Goal: Information Seeking & Learning: Learn about a topic

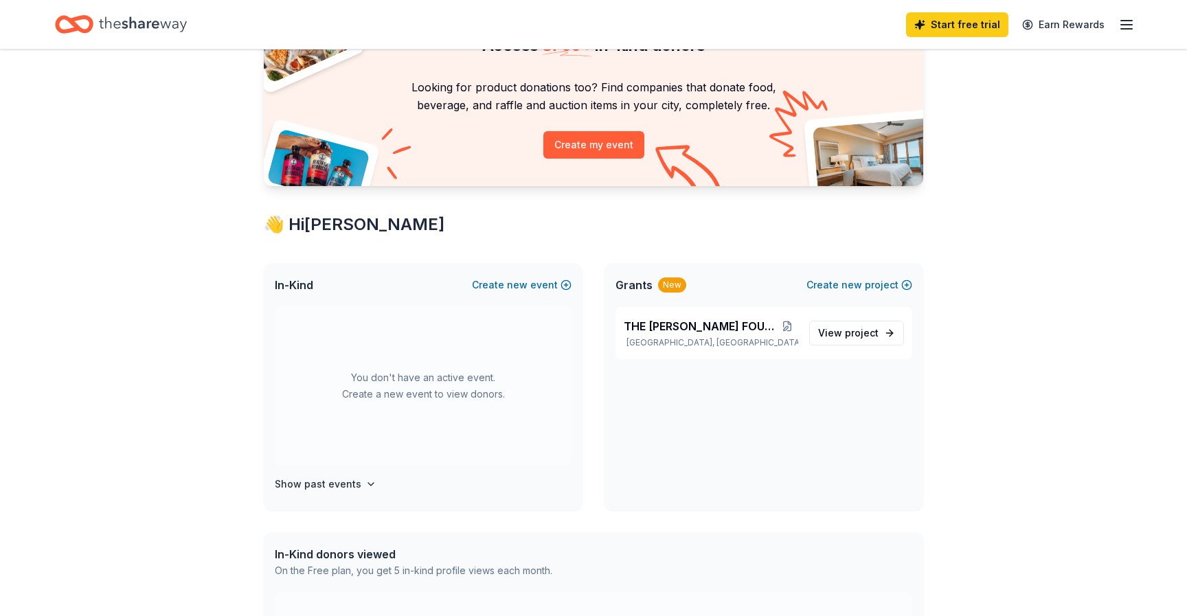
scroll to position [87, 0]
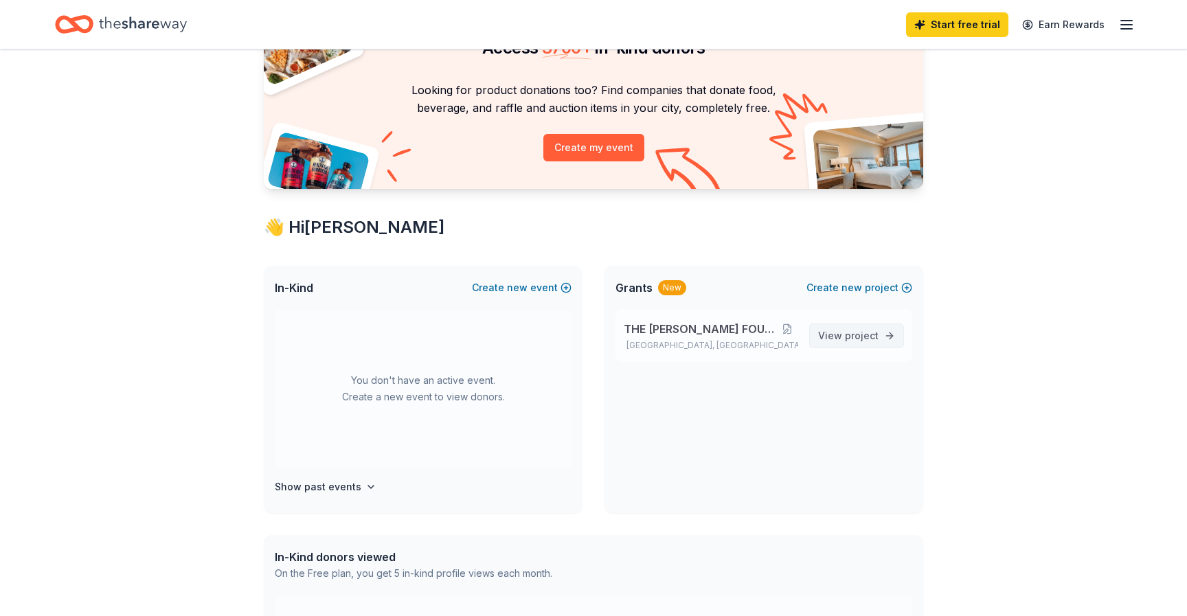
click at [841, 337] on span "View project" at bounding box center [848, 336] width 60 height 16
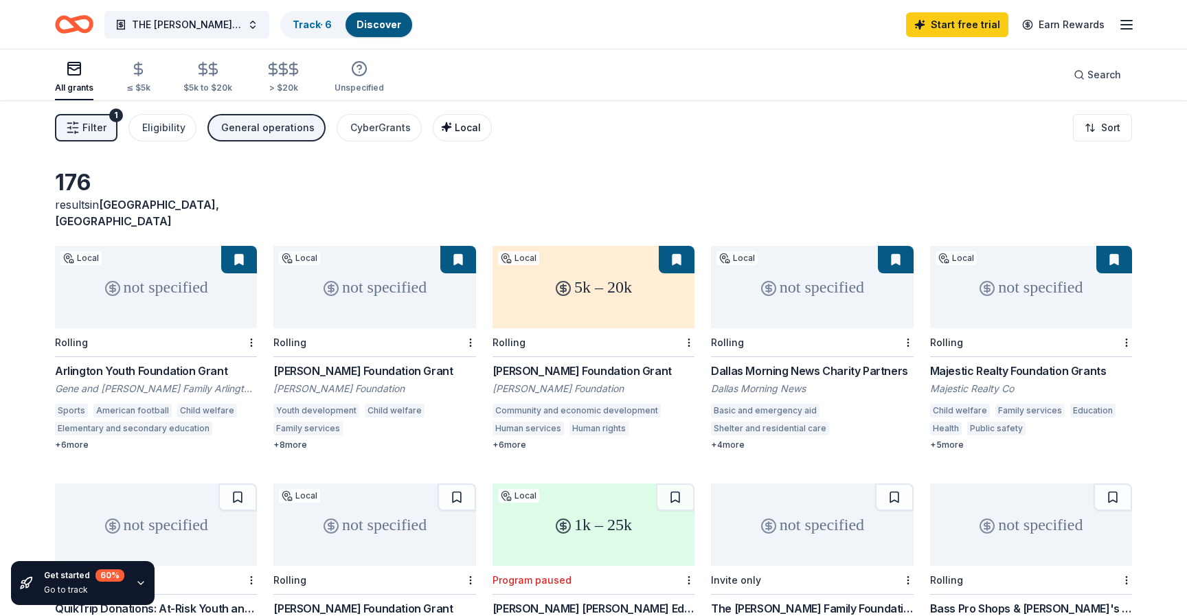
click at [455, 131] on span "Local" at bounding box center [468, 128] width 26 height 12
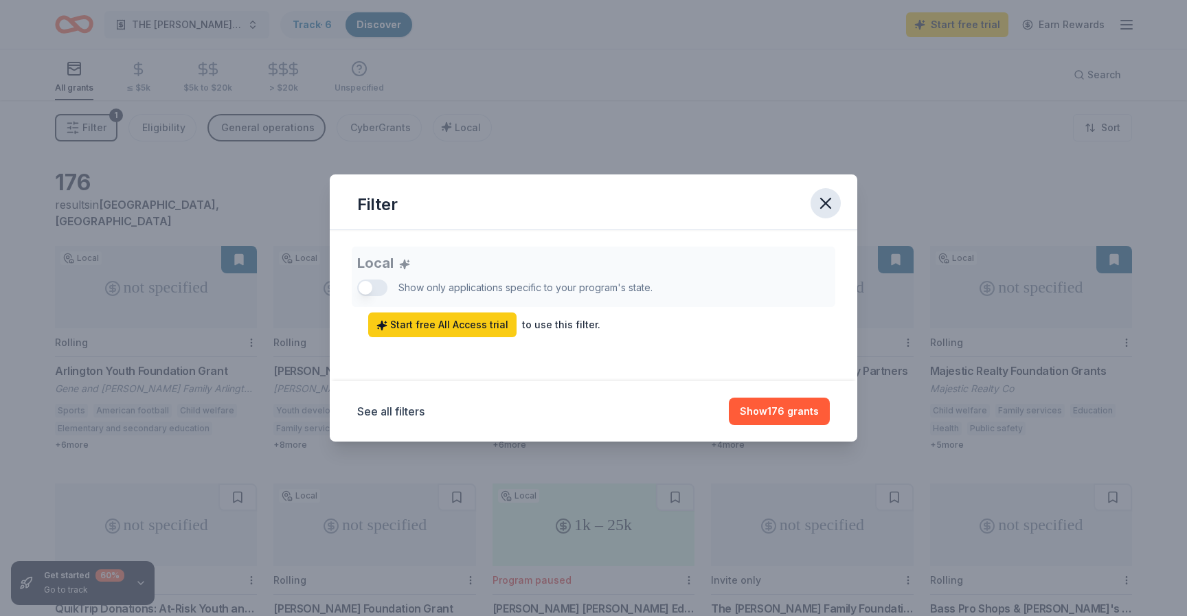
click at [826, 203] on icon "button" at bounding box center [826, 204] width 10 height 10
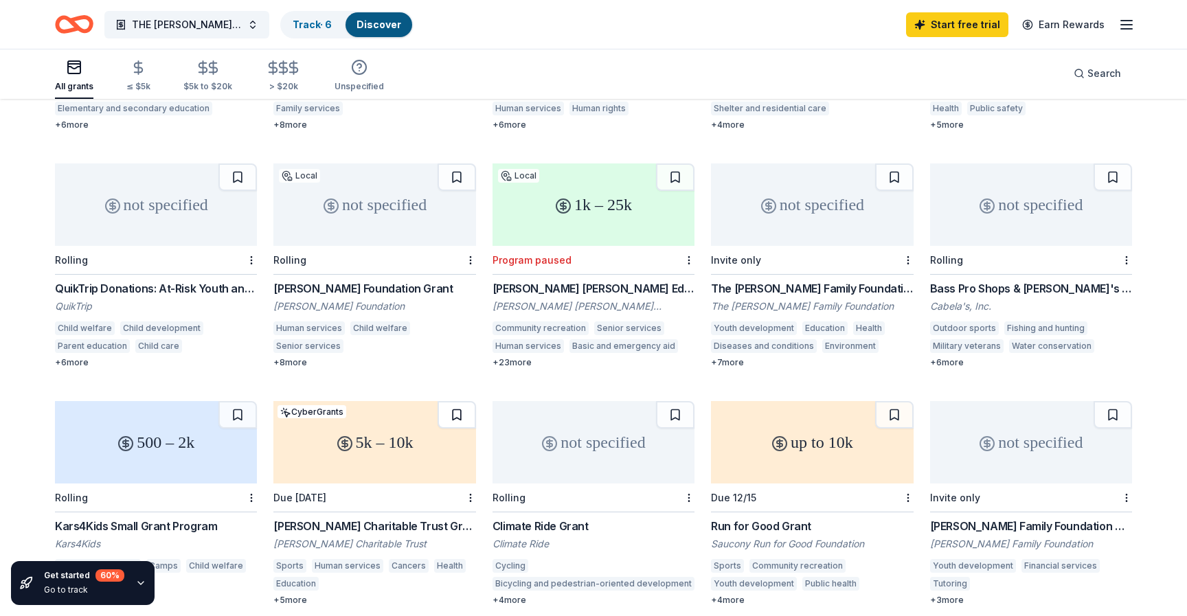
scroll to position [278, 0]
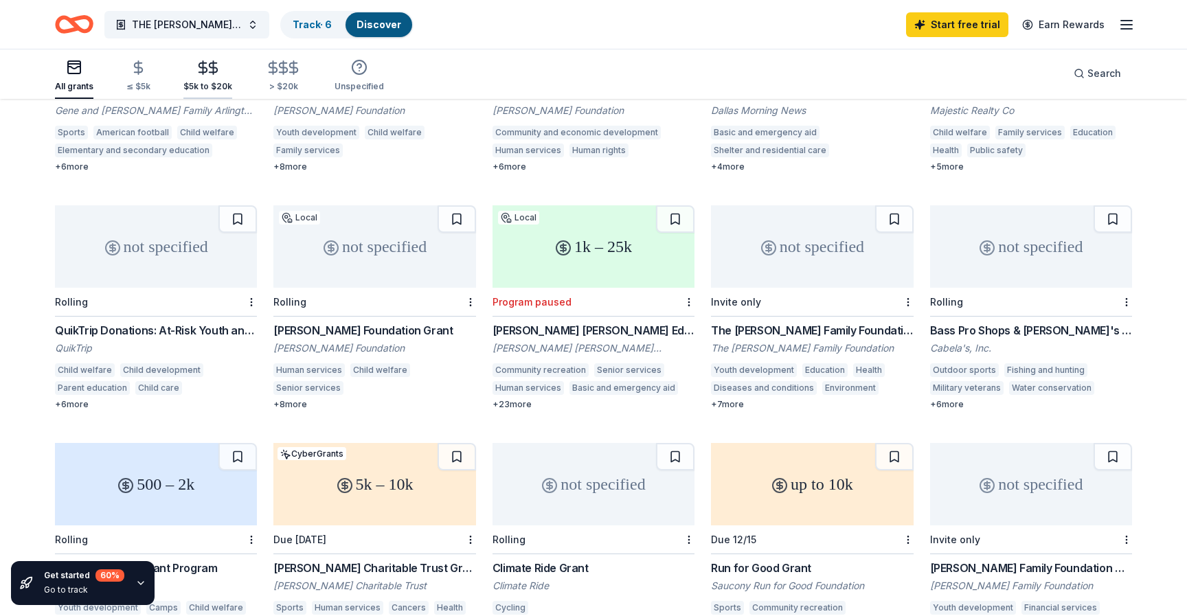
click at [214, 78] on div "$5k to $20k" at bounding box center [207, 76] width 49 height 32
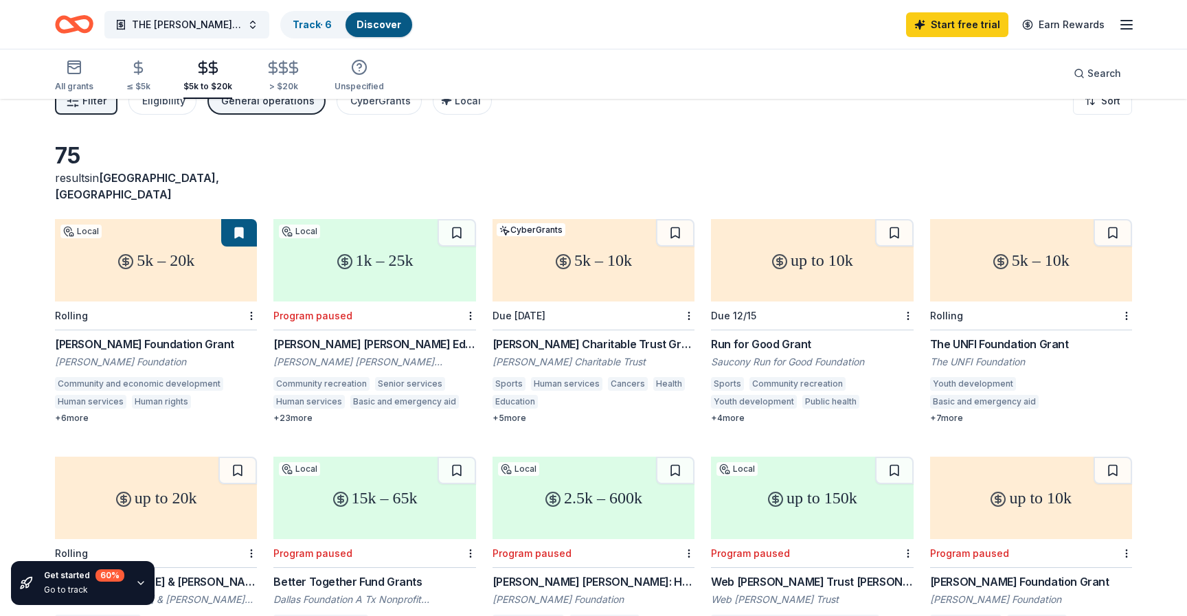
scroll to position [24, 0]
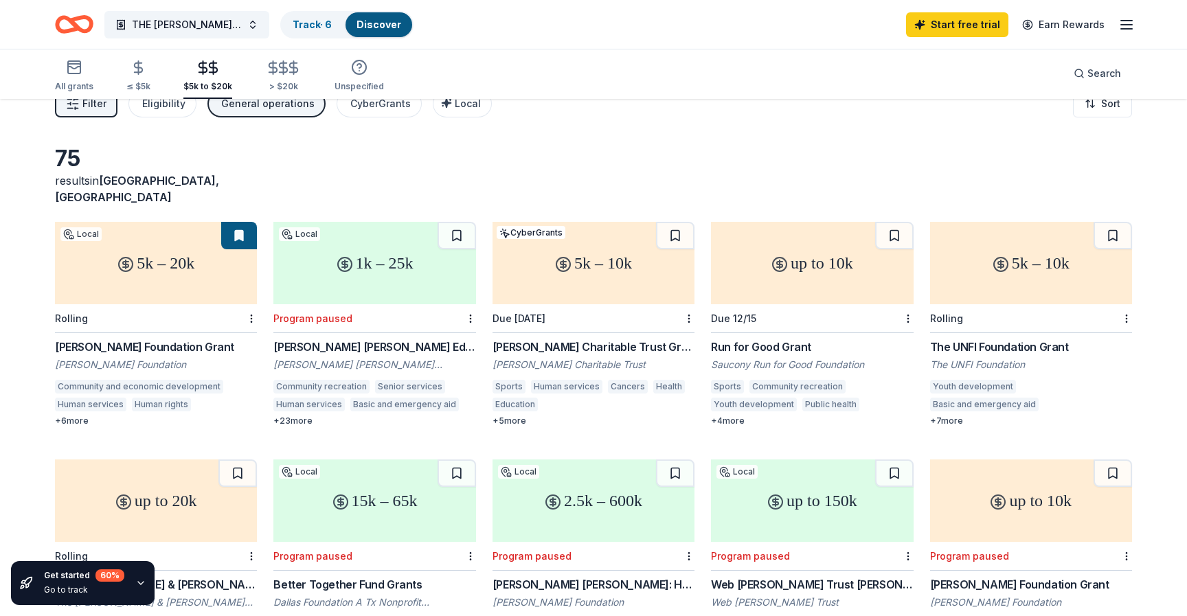
click at [747, 304] on div "Due 12/15" at bounding box center [812, 318] width 202 height 29
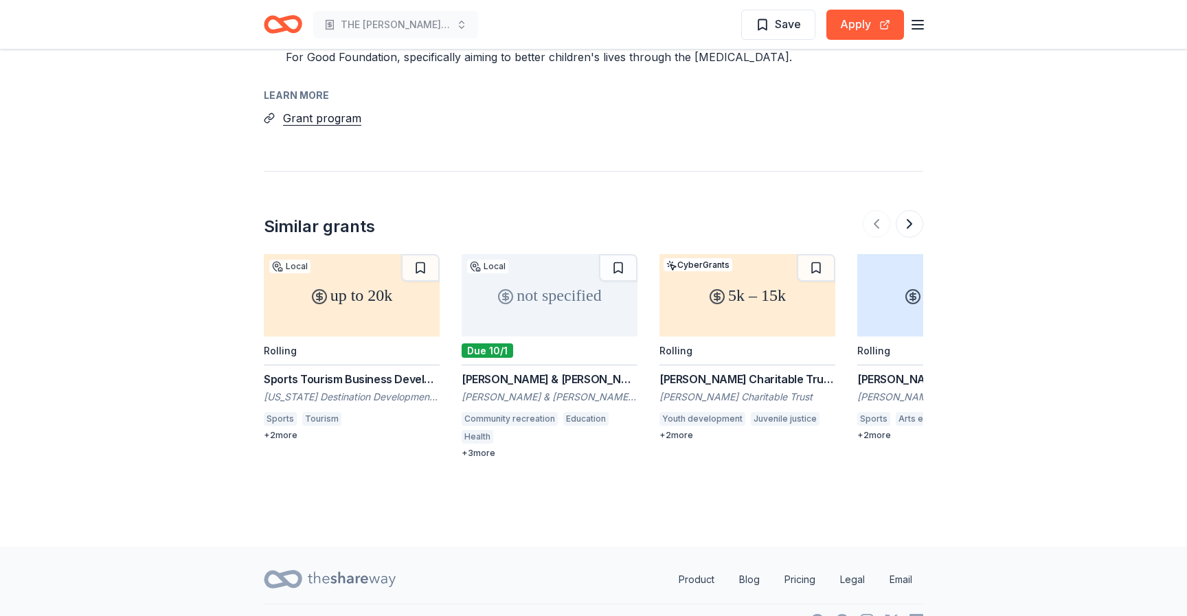
scroll to position [1512, 0]
click at [911, 219] on button at bounding box center [909, 220] width 27 height 27
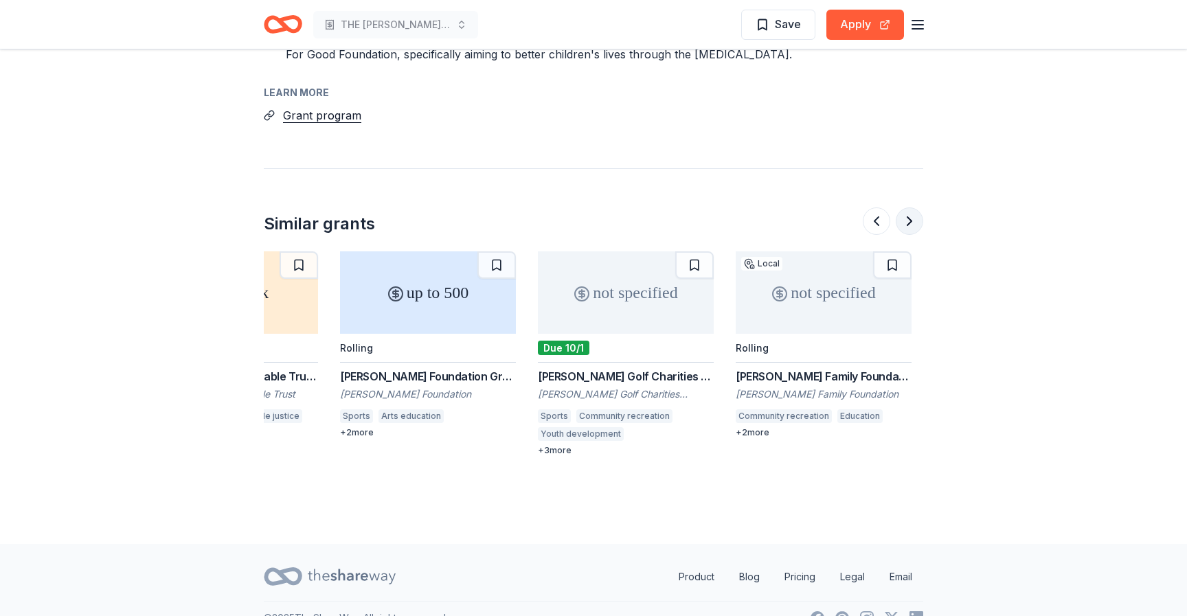
scroll to position [0, 593]
